Goal: Information Seeking & Learning: Check status

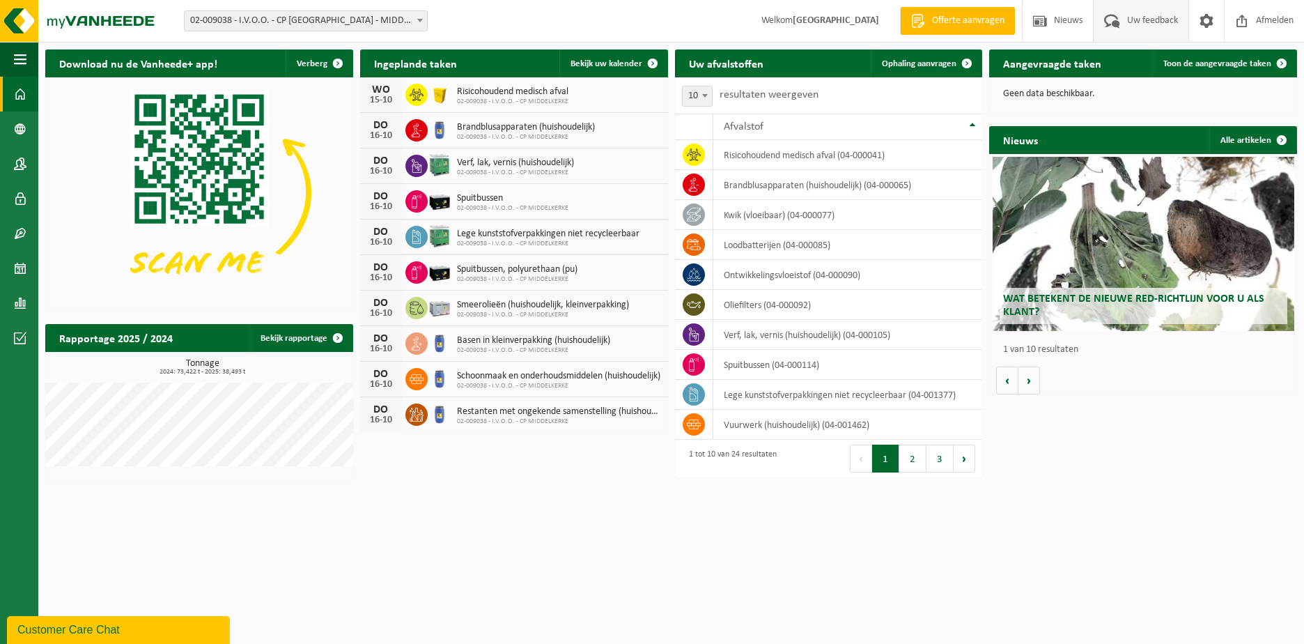
click at [1132, 16] on span "Uw feedback" at bounding box center [1152, 20] width 58 height 41
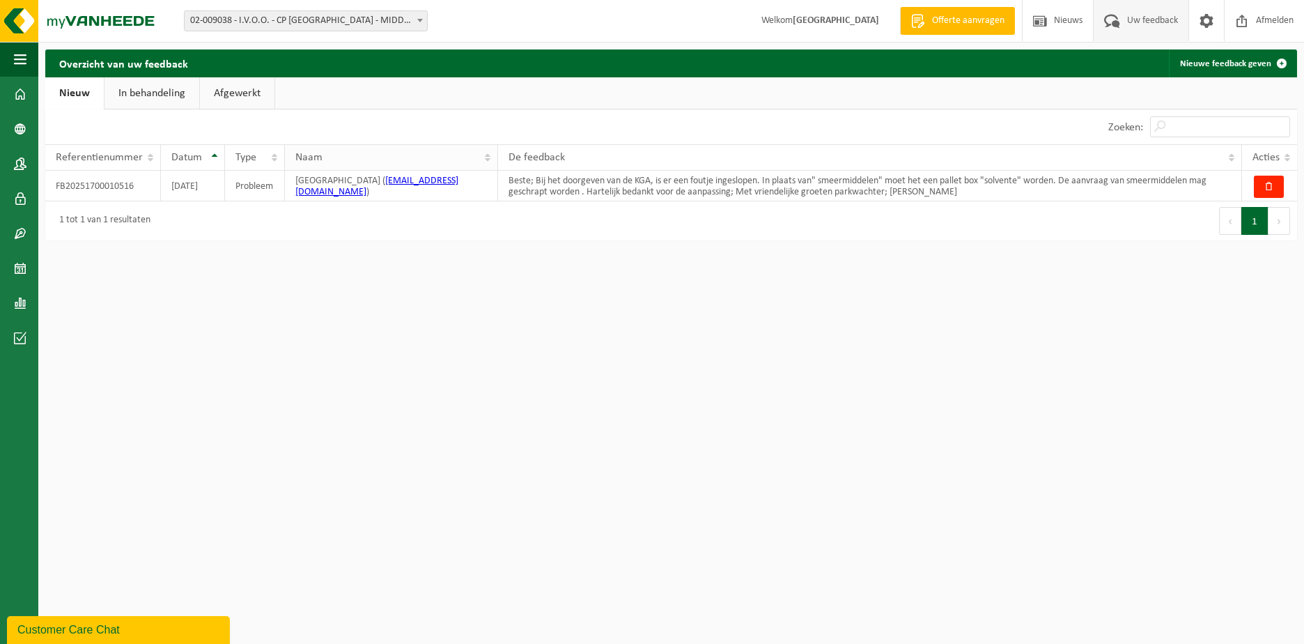
click at [487, 155] on th "Naam" at bounding box center [392, 157] width 214 height 26
click at [223, 93] on link "Afgewerkt" at bounding box center [237, 93] width 75 height 32
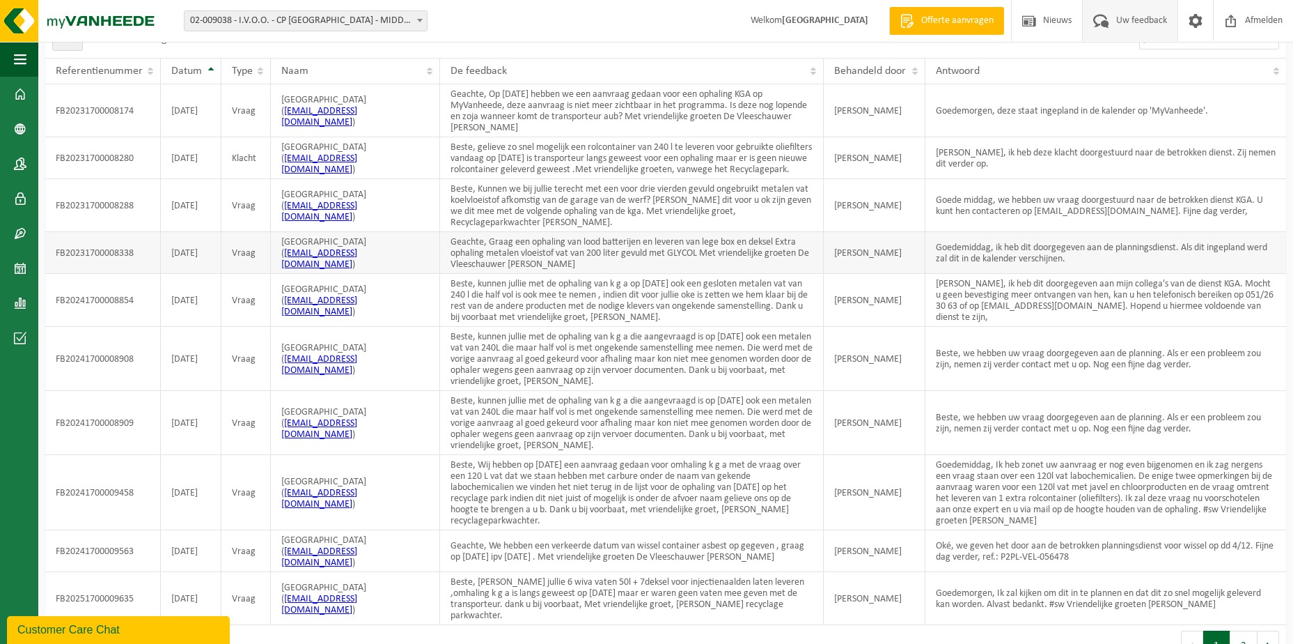
scroll to position [123, 0]
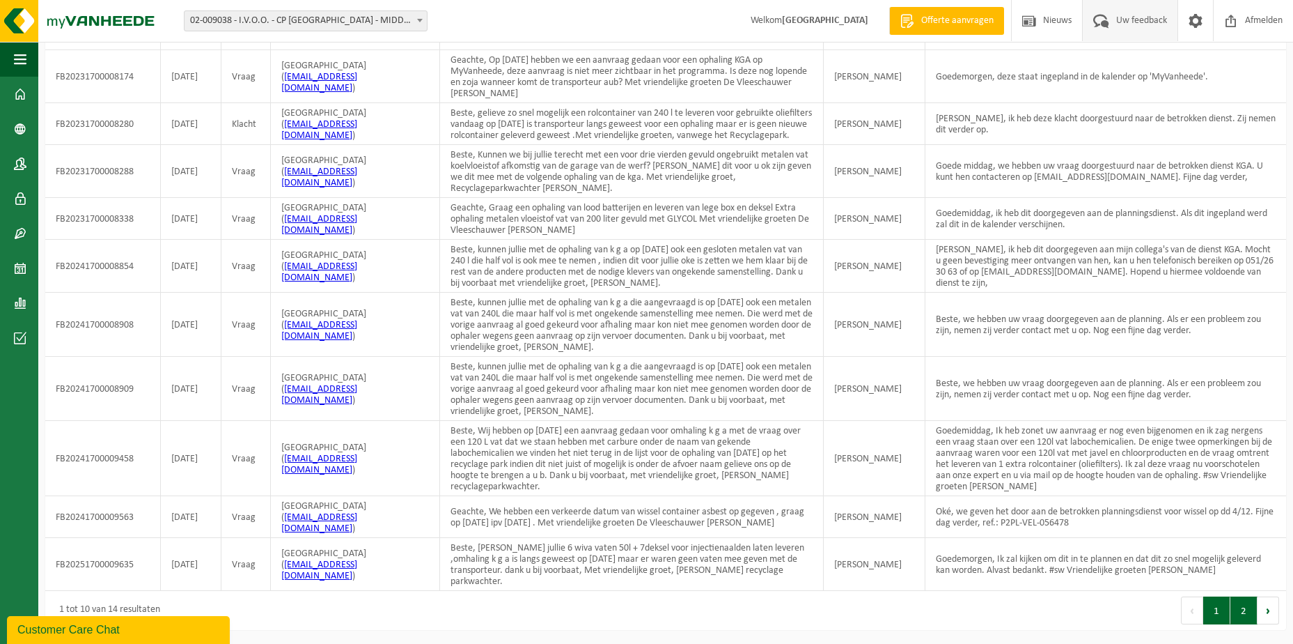
click at [1238, 605] on button "2" at bounding box center [1244, 610] width 27 height 28
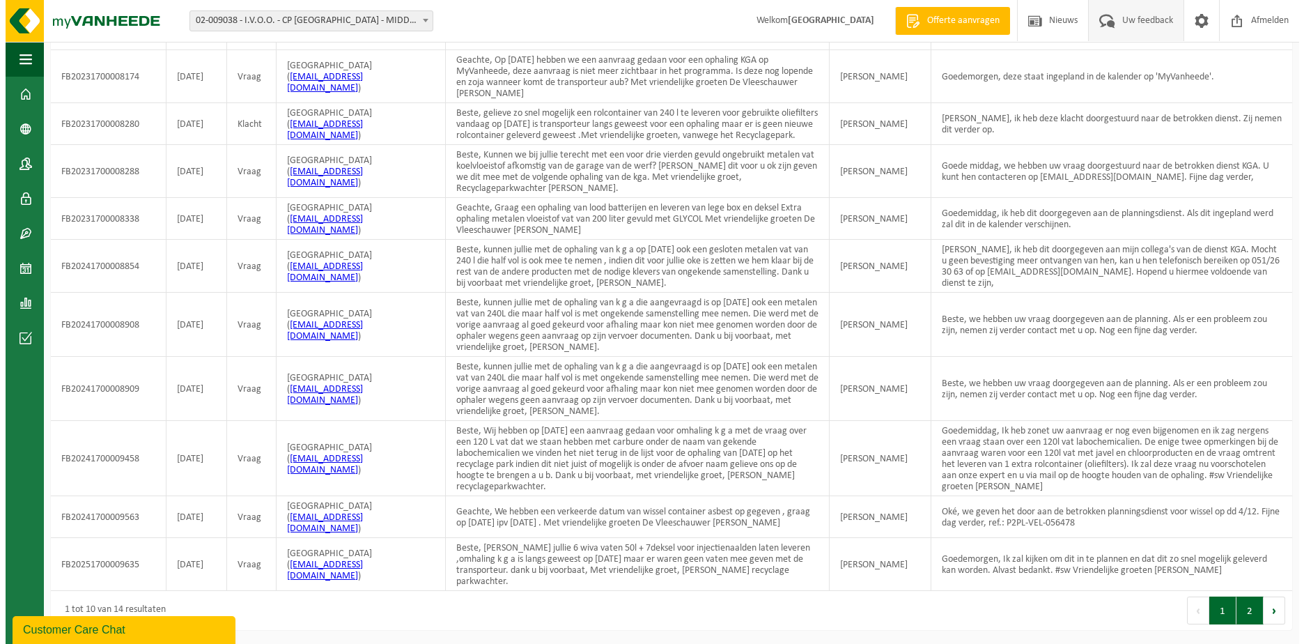
scroll to position [0, 0]
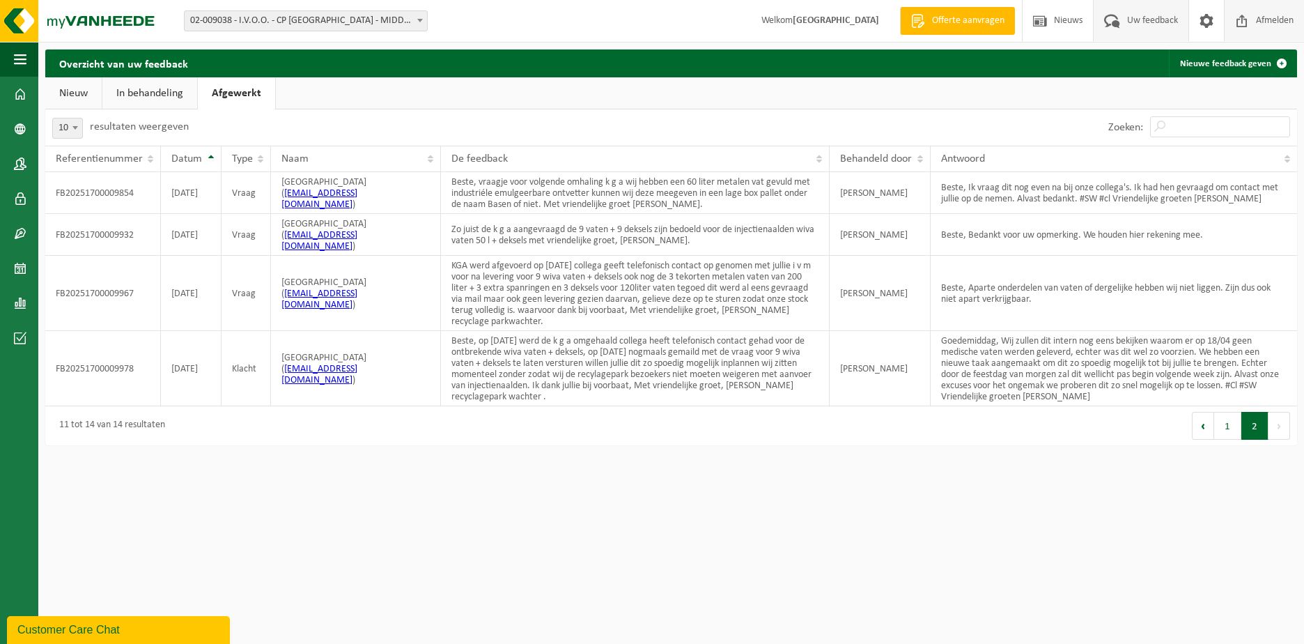
click at [1273, 22] on span "Afmelden" at bounding box center [1274, 20] width 45 height 41
